Goal: Information Seeking & Learning: Learn about a topic

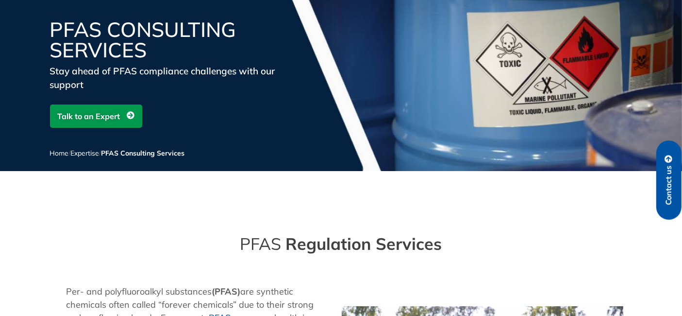
scroll to position [270, 0]
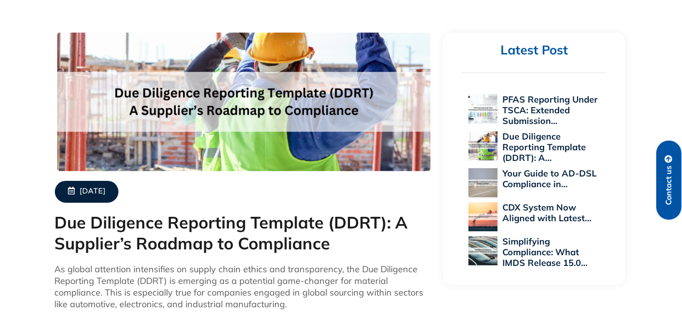
scroll to position [270, 0]
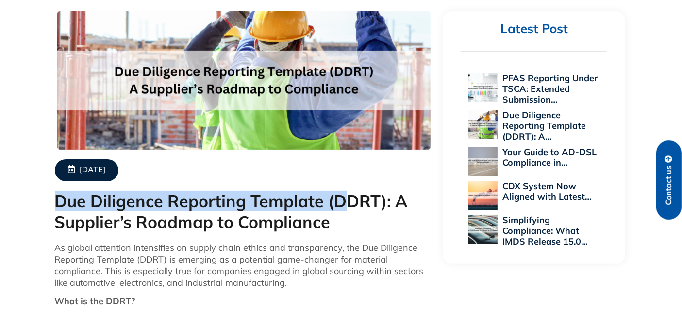
drag, startPoint x: 54, startPoint y: 197, endPoint x: 352, endPoint y: 207, distance: 297.8
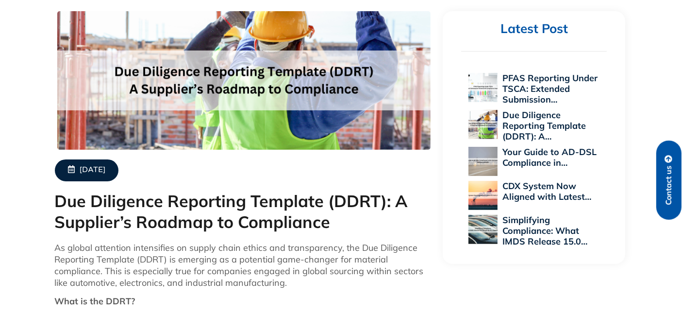
click at [352, 207] on h1 "Due Diligence Reporting Template (DDRT): A Supplier’s Roadmap to Compliance" at bounding box center [244, 211] width 379 height 41
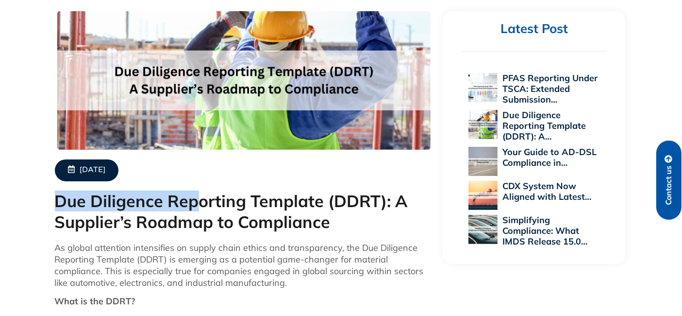
drag, startPoint x: 29, startPoint y: 207, endPoint x: 211, endPoint y: 204, distance: 181.6
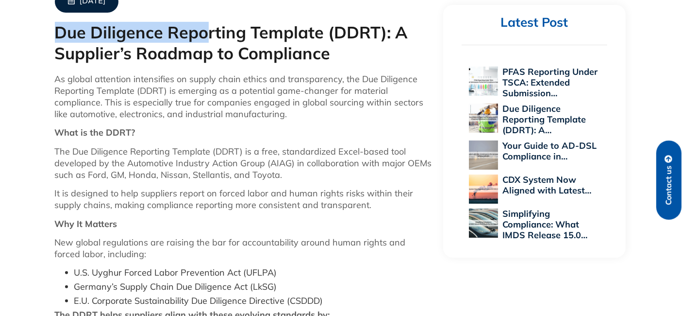
scroll to position [377, 0]
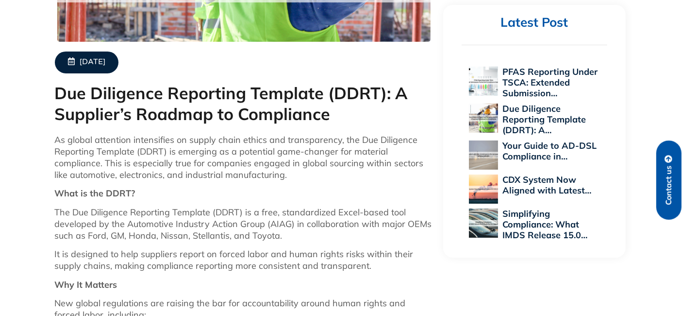
click at [112, 192] on strong "What is the DDRT?" at bounding box center [95, 192] width 81 height 11
copy strong "DDRT"
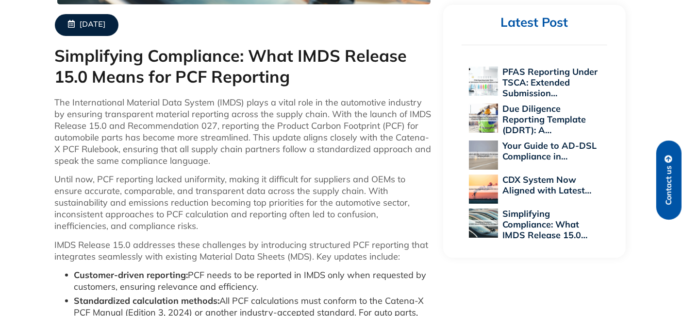
scroll to position [431, 0]
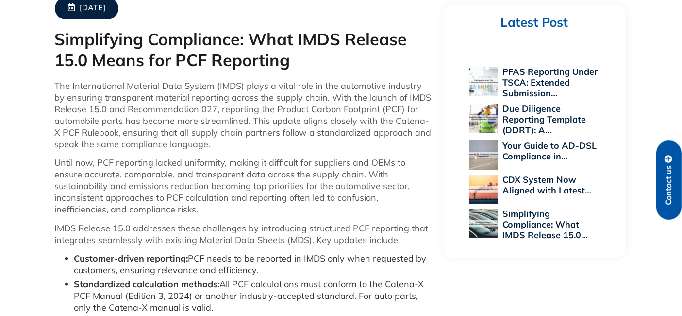
click at [186, 56] on h1 "Simplifying Compliance: What IMDS Release 15.0 Means for PCF Reporting" at bounding box center [244, 49] width 379 height 41
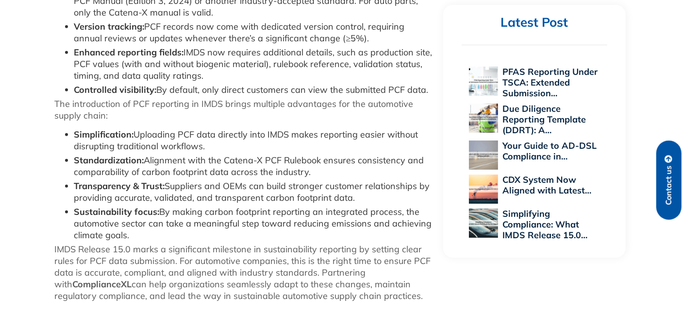
scroll to position [780, 0]
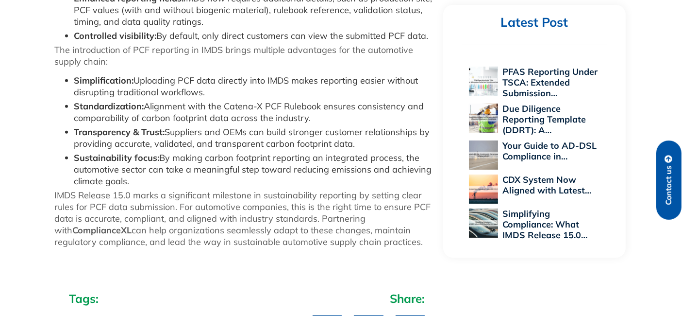
click at [63, 200] on p "IMDS Release 15.0 marks a significant milestone in sustainability reporting by …" at bounding box center [244, 218] width 379 height 58
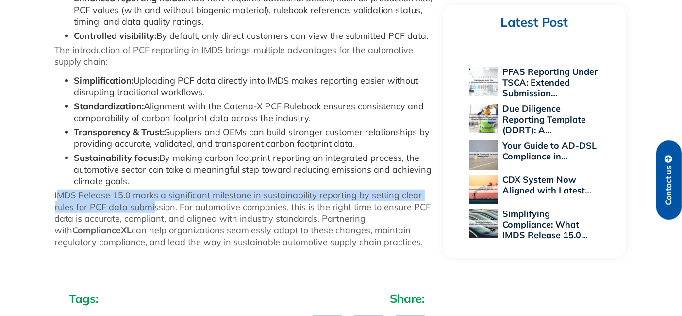
drag, startPoint x: 56, startPoint y: 195, endPoint x: 155, endPoint y: 206, distance: 99.7
click at [155, 206] on p "IMDS Release 15.0 marks a significant milestone in sustainability reporting by …" at bounding box center [244, 218] width 379 height 58
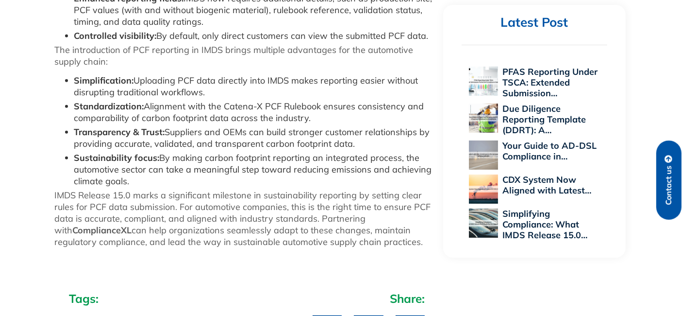
click at [168, 205] on p "IMDS Release 15.0 marks a significant milestone in sustainability reporting by …" at bounding box center [244, 218] width 379 height 58
click at [76, 201] on p "IMDS Release 15.0 marks a significant milestone in sustainability reporting by …" at bounding box center [244, 218] width 379 height 58
drag, startPoint x: 52, startPoint y: 195, endPoint x: 130, endPoint y: 200, distance: 78.3
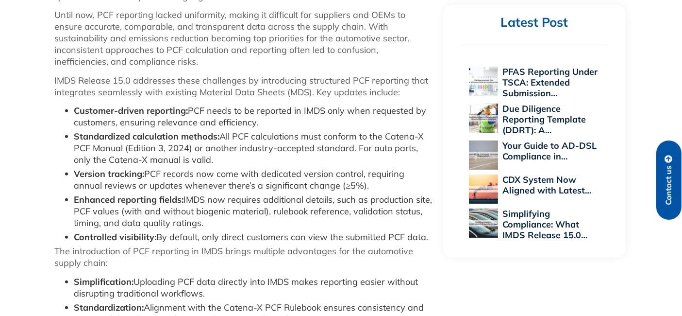
scroll to position [582, 0]
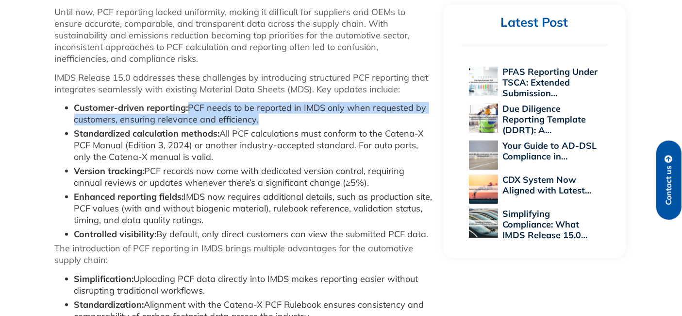
drag, startPoint x: 187, startPoint y: 106, endPoint x: 253, endPoint y: 114, distance: 67.0
click at [253, 114] on li "Customer-driven reporting: PCF needs to be reported in IMDS only when requested…" at bounding box center [253, 113] width 359 height 23
copy li "PCF needs to be reported in IMDS only when requested by customers, ensuring rel…"
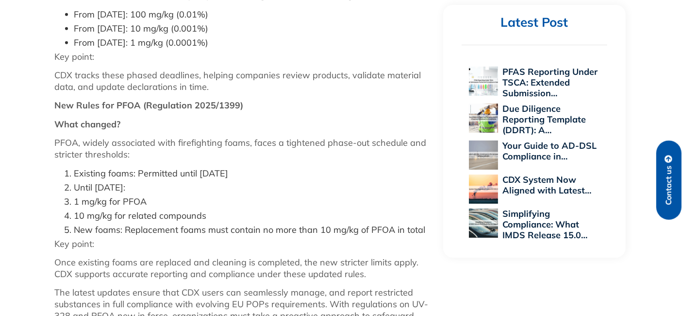
scroll to position [797, 0]
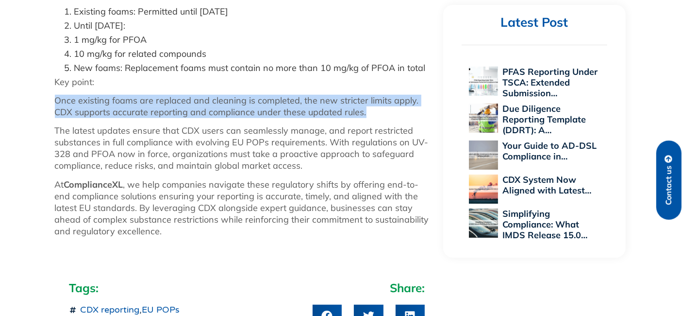
drag, startPoint x: 53, startPoint y: 110, endPoint x: 353, endPoint y: 121, distance: 299.8
copy p "Once existing foams are replaced and cleaning is completed, the new stricter li…"
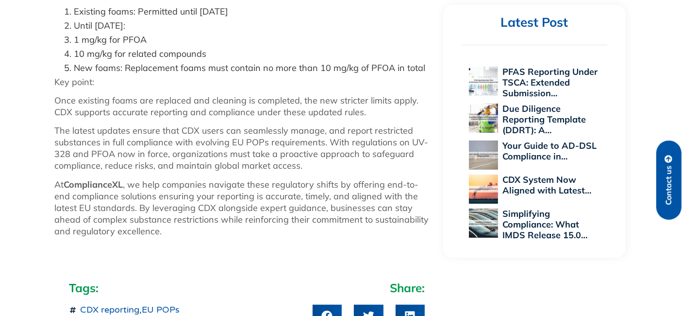
click at [270, 195] on p "At ComplianceXL , we help companies navigate these regulatory shifts by offerin…" at bounding box center [244, 208] width 379 height 58
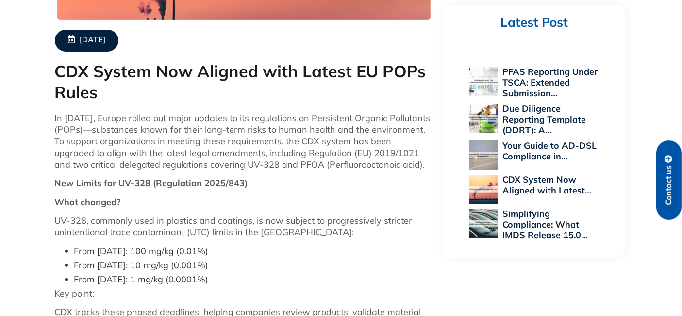
scroll to position [366, 0]
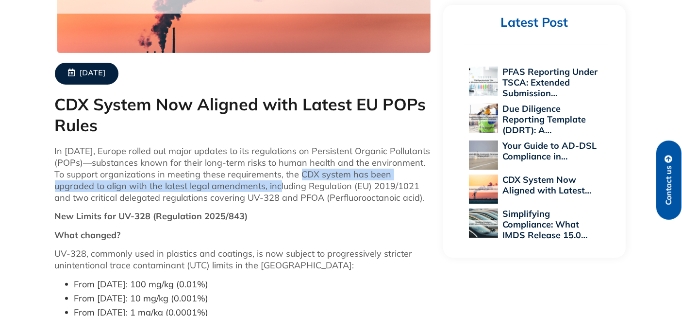
drag, startPoint x: 353, startPoint y: 174, endPoint x: 286, endPoint y: 184, distance: 67.6
click at [286, 184] on p "In August 2025, Europe rolled out major updates to its regulations on Persisten…" at bounding box center [244, 174] width 379 height 58
copy p "the CDX system has been upgraded to align with the latest legal amendments"
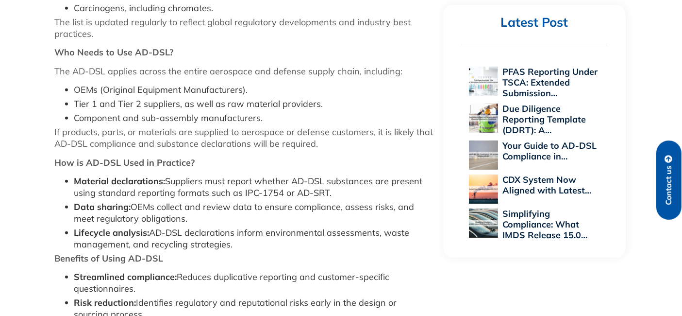
scroll to position [1079, 0]
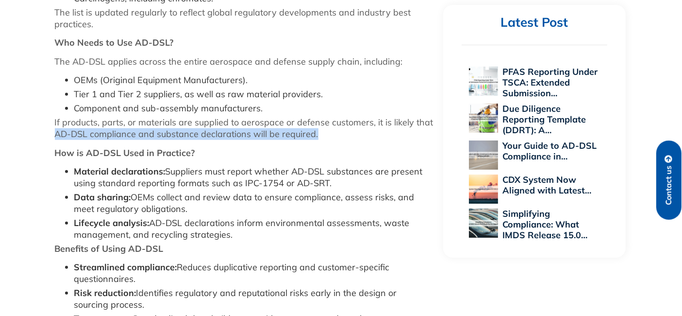
drag, startPoint x: 55, startPoint y: 133, endPoint x: 317, endPoint y: 136, distance: 261.3
click at [317, 136] on p "If products, parts, or materials are supplied to aerospace or defense customers…" at bounding box center [244, 128] width 379 height 23
copy p "AD-DSL compliance and substance declarations will be required."
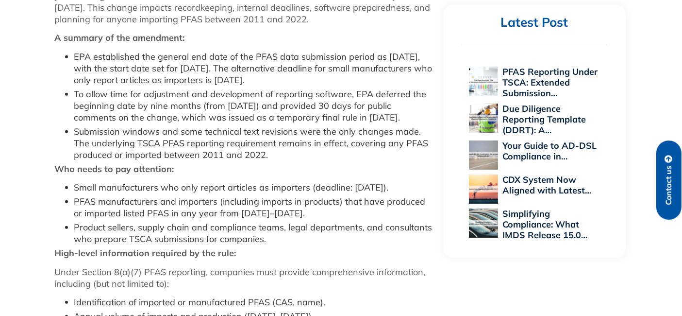
scroll to position [647, 0]
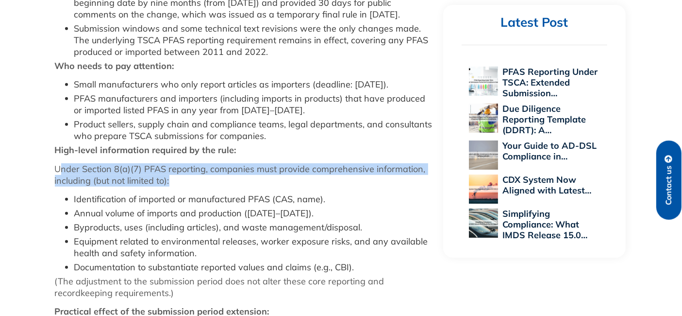
drag, startPoint x: 58, startPoint y: 167, endPoint x: 178, endPoint y: 182, distance: 120.4
click at [178, 182] on p "Under Section 8(a)(7) PFAS reporting, companies must provide comprehensive info…" at bounding box center [244, 174] width 379 height 23
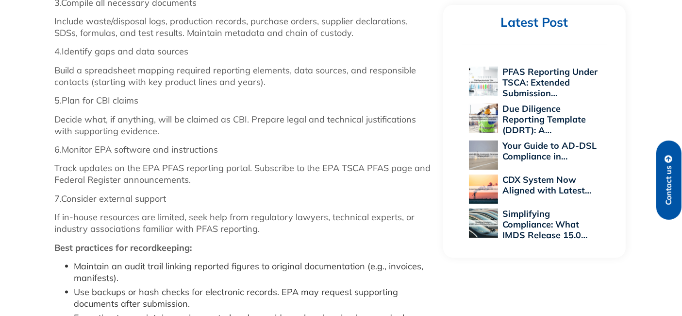
scroll to position [1295, 0]
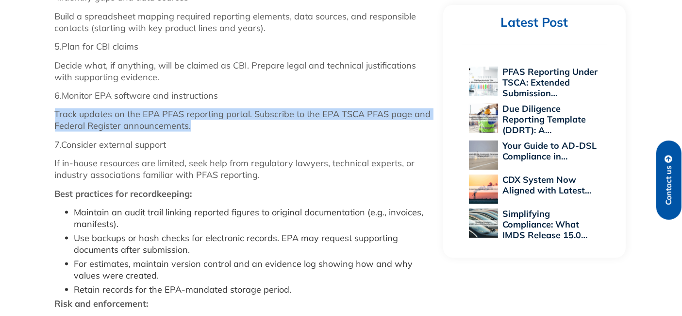
drag, startPoint x: 53, startPoint y: 115, endPoint x: 196, endPoint y: 124, distance: 142.6
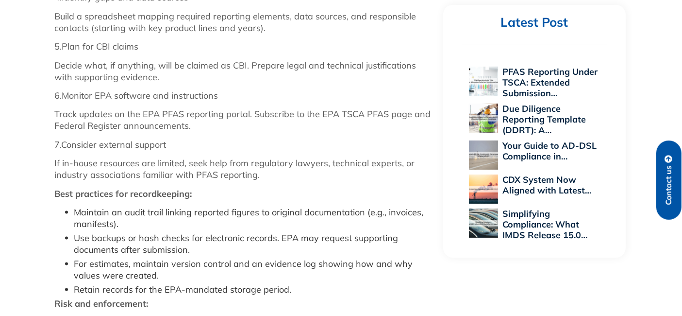
click at [224, 164] on p "If in-house resources are limited, seek help from regulatory lawyers, technical…" at bounding box center [244, 168] width 379 height 23
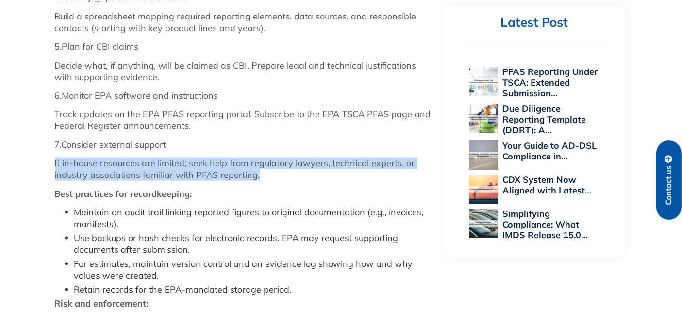
drag, startPoint x: 54, startPoint y: 162, endPoint x: 264, endPoint y: 170, distance: 210.4
click at [264, 170] on p "If in-house resources are limited, seek help from regulatory lawyers, technical…" at bounding box center [244, 168] width 379 height 23
copy p "If in-house resources are limited, seek help from regulatory lawyers, technical…"
click at [213, 114] on p "Track updates on the EPA PFAS reporting portal. Subscribe to the EPA TSCA PFAS …" at bounding box center [244, 119] width 379 height 23
